Goal: Information Seeking & Learning: Understand process/instructions

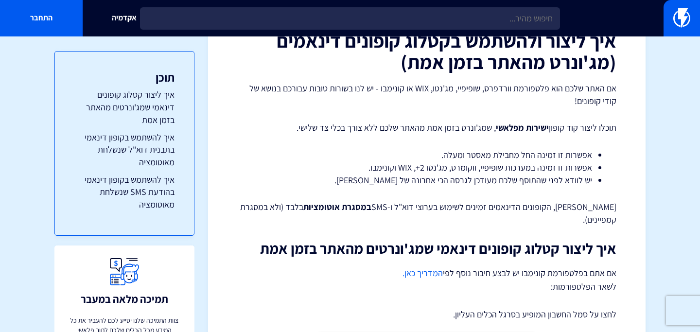
scroll to position [74, 0]
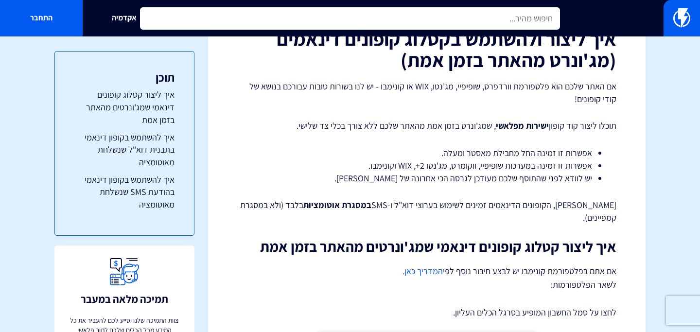
click at [300, 19] on input "text" at bounding box center [350, 18] width 420 height 22
type input "ש"
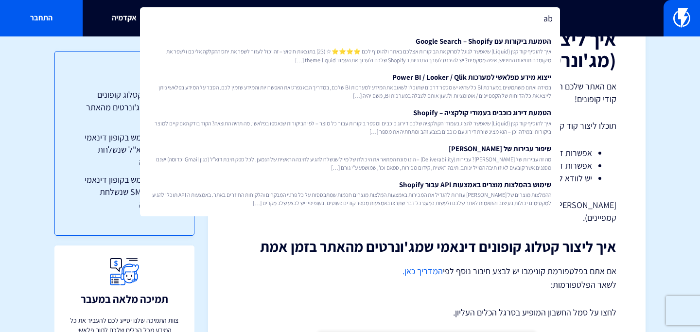
type input "a"
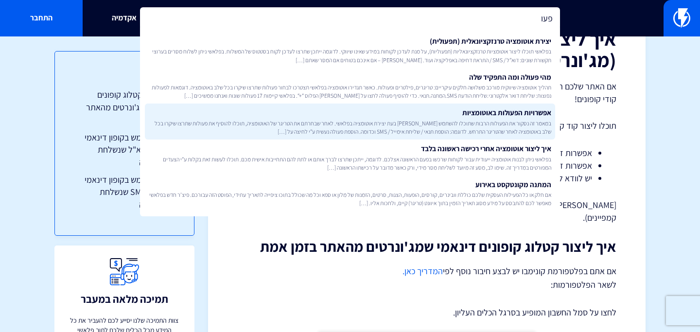
type input "פעו"
click at [348, 115] on link "אפשרויות הפעולות באוטומציות במאמר זה נסקור את הפעולות הרבות שתוכלו להשתמש בהם ב…" at bounding box center [350, 122] width 410 height 36
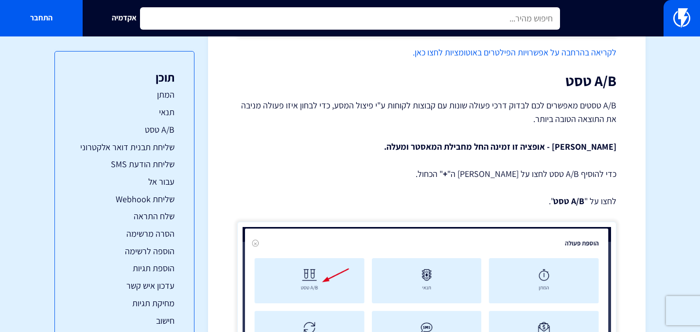
click at [290, 15] on input "text" at bounding box center [350, 18] width 420 height 22
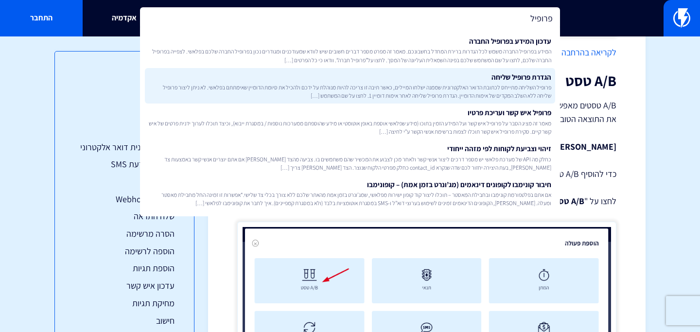
type input "פרופיל"
click at [327, 81] on link "הגדרת פרופיל שליחה פרופיל השליחה מתייחס לכתובת הדואר האלקטרונית שממנה ישלחו המי…" at bounding box center [350, 86] width 410 height 36
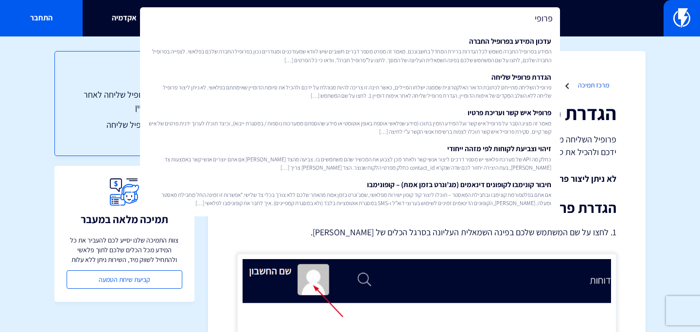
type input "פרופי"
click at [591, 84] on link "מרכז תמיכה" at bounding box center [593, 85] width 31 height 9
